Goal: Find specific page/section: Find specific page/section

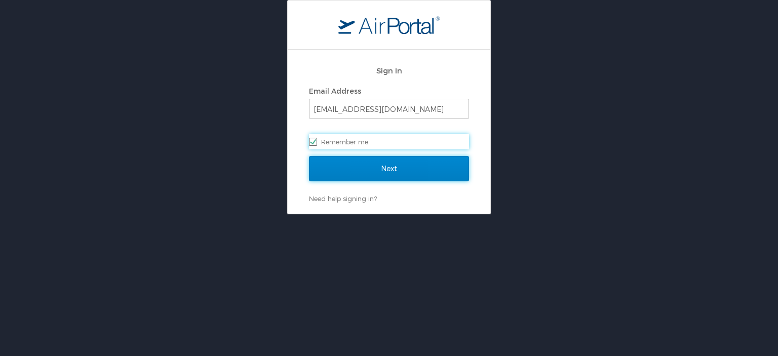
click at [388, 169] on input "Next" at bounding box center [389, 168] width 160 height 25
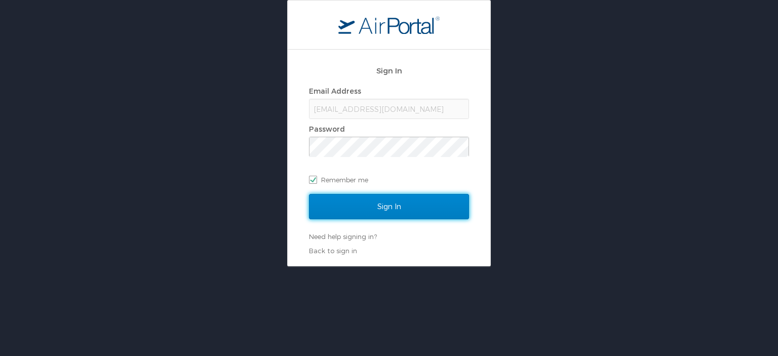
click at [382, 207] on input "Sign In" at bounding box center [389, 206] width 160 height 25
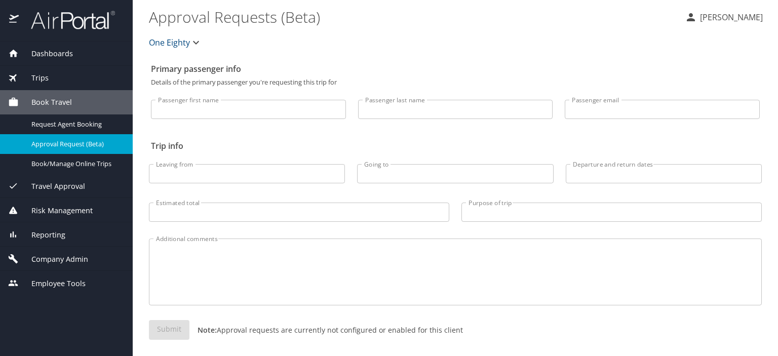
click at [65, 284] on span "Employee Tools" at bounding box center [52, 283] width 67 height 11
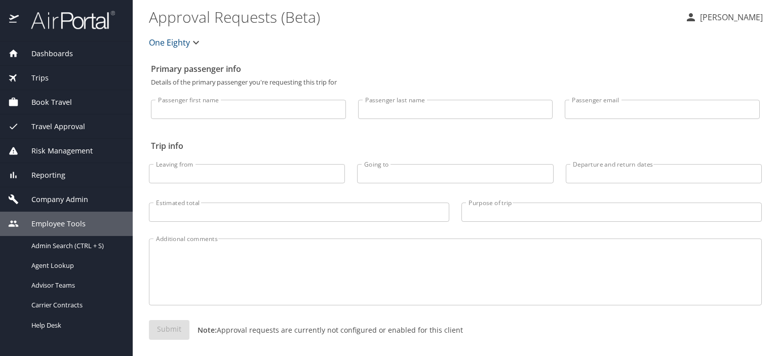
click at [59, 173] on span "Reporting" at bounding box center [42, 175] width 47 height 11
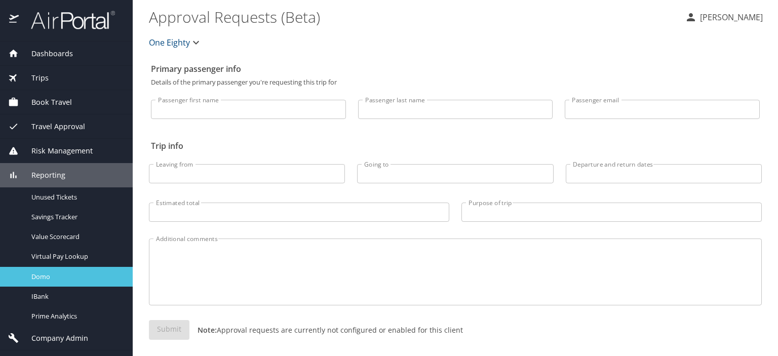
click at [41, 272] on span "Domo" at bounding box center [75, 277] width 89 height 10
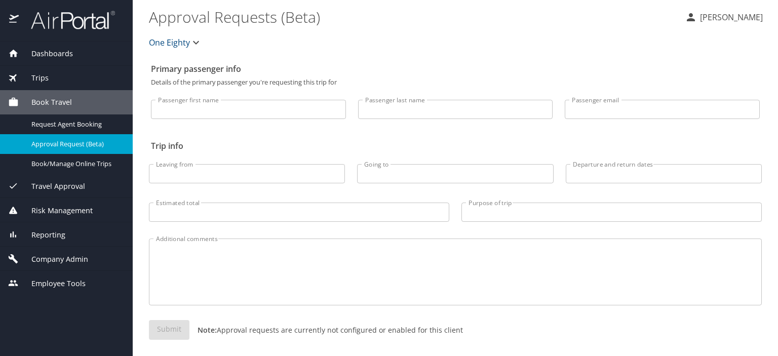
click at [47, 232] on span "Reporting" at bounding box center [42, 235] width 47 height 11
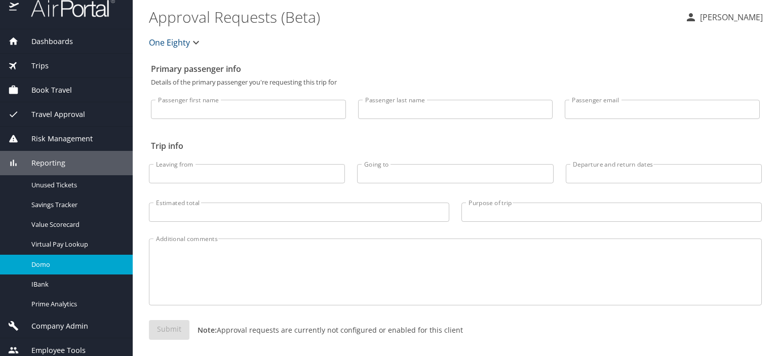
scroll to position [18, 0]
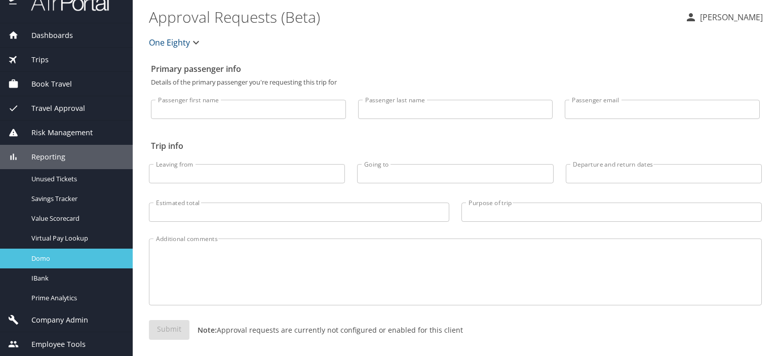
click at [37, 257] on span "Domo" at bounding box center [75, 259] width 89 height 10
